Goal: Task Accomplishment & Management: Manage account settings

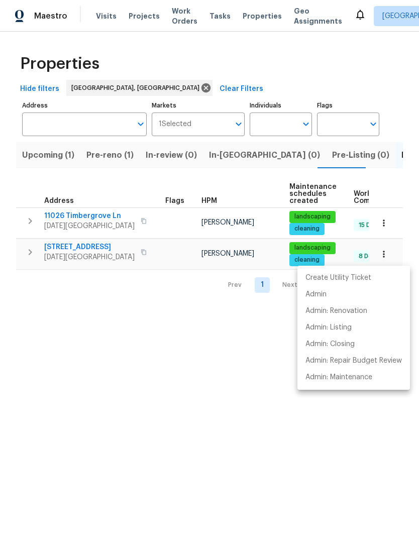
click at [174, 359] on div at bounding box center [209, 273] width 419 height 546
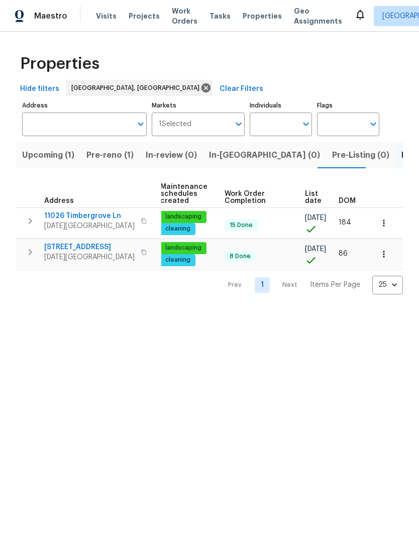
scroll to position [0, 129]
click at [384, 254] on icon "button" at bounding box center [384, 254] width 2 height 7
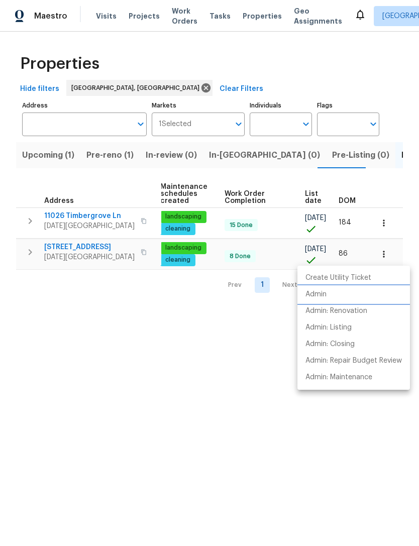
click at [324, 300] on li "Admin" at bounding box center [353, 294] width 113 height 17
click at [239, 442] on div at bounding box center [209, 273] width 419 height 546
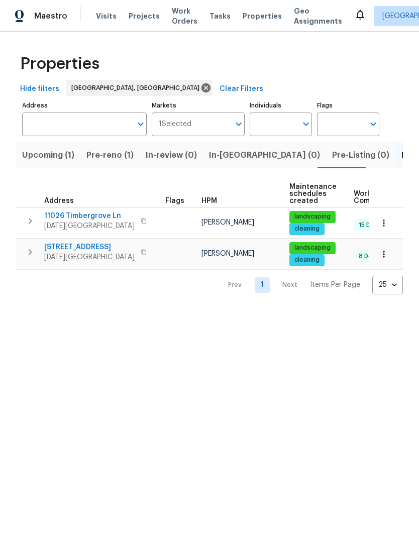
scroll to position [0, 0]
click at [74, 247] on span "6042 Hugo Dr" at bounding box center [89, 247] width 90 height 10
click at [381, 258] on icon "button" at bounding box center [384, 254] width 10 height 10
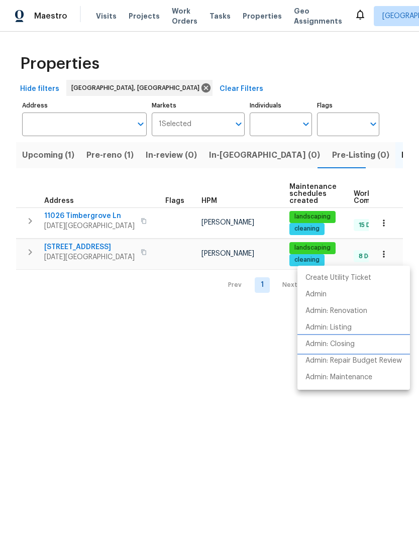
click at [347, 342] on p "Admin: Closing" at bounding box center [329, 344] width 49 height 11
click at [384, 153] on div at bounding box center [209, 273] width 419 height 546
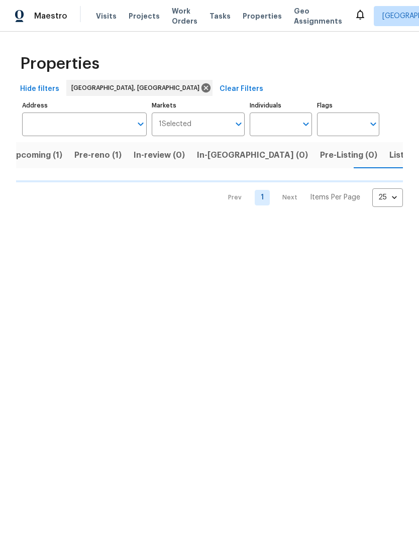
scroll to position [0, 13]
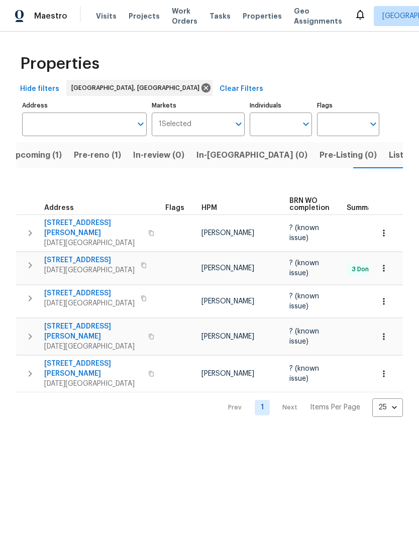
click at [63, 218] on span "4506 Lamont St" at bounding box center [93, 228] width 98 height 20
click at [88, 288] on span "3658 Braeburn Dr" at bounding box center [89, 293] width 90 height 10
click at [63, 321] on span "4053 Little John Dr" at bounding box center [93, 331] width 98 height 20
click at [40, 157] on span "Upcoming (1)" at bounding box center [36, 155] width 52 height 14
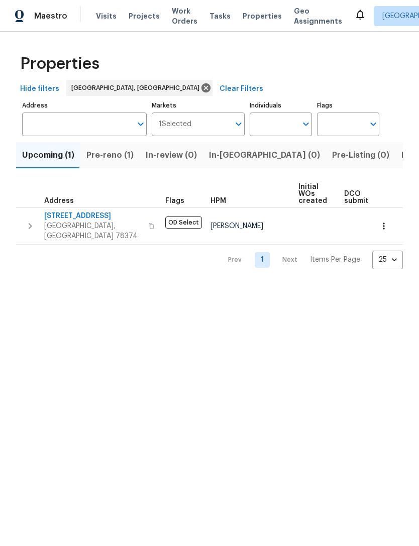
click at [393, 228] on button "button" at bounding box center [384, 226] width 22 height 22
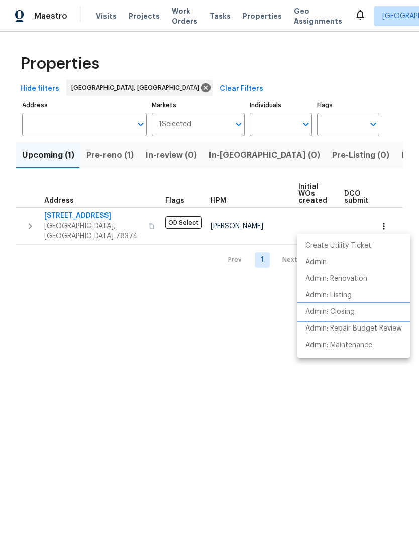
click at [355, 312] on p "Admin: Closing" at bounding box center [329, 312] width 49 height 11
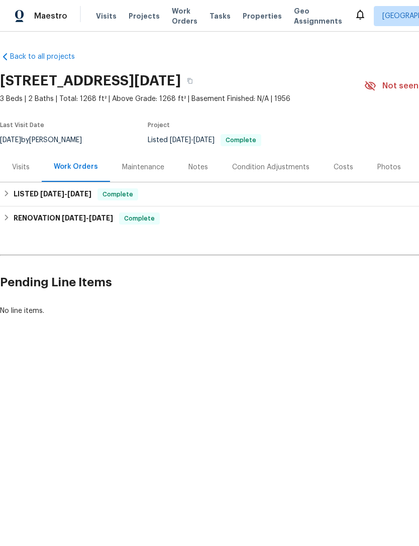
click at [149, 165] on div "Maintenance" at bounding box center [143, 167] width 42 height 10
